Goal: Transaction & Acquisition: Purchase product/service

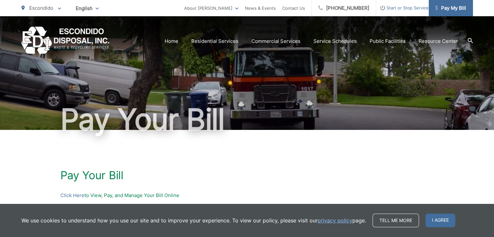
click at [456, 15] on link "Pay My Bill" at bounding box center [451, 8] width 44 height 16
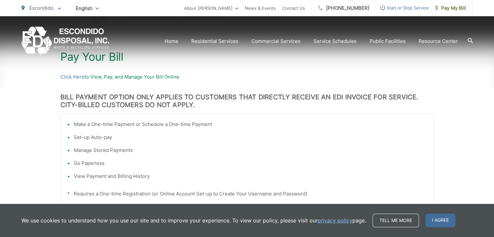
scroll to position [130, 0]
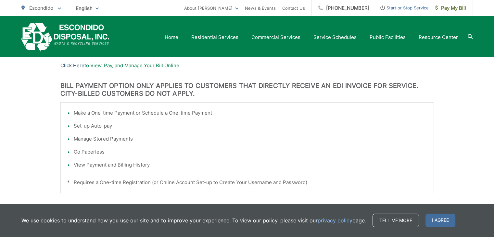
click at [73, 65] on link "Click Here" at bounding box center [72, 66] width 24 height 8
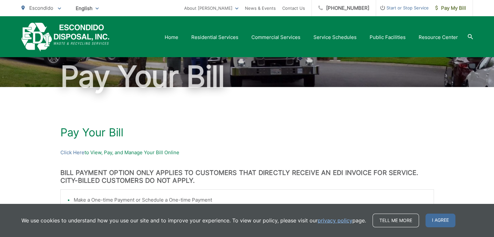
scroll to position [0, 0]
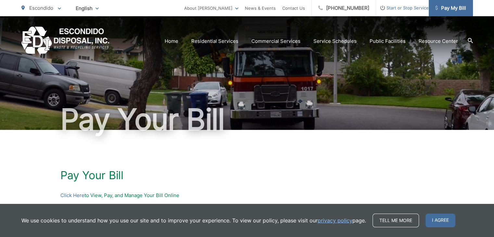
click at [446, 8] on span "Pay My Bill" at bounding box center [450, 8] width 31 height 8
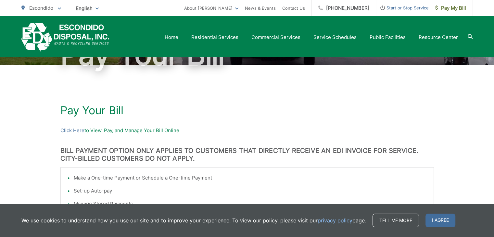
scroll to position [58, 0]
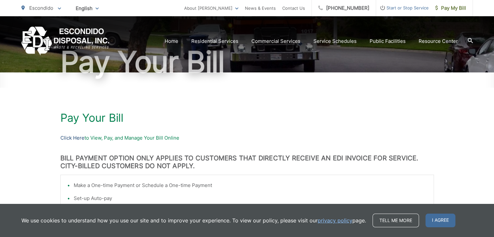
click at [79, 138] on link "Click Here" at bounding box center [72, 138] width 24 height 8
